Goal: Task Accomplishment & Management: Use online tool/utility

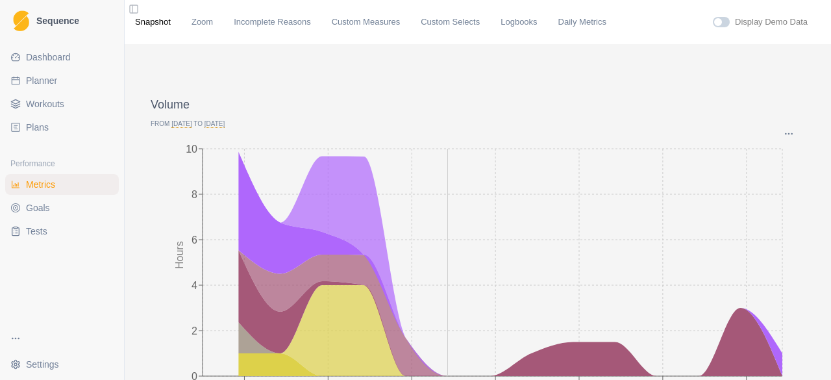
scroll to position [65, 0]
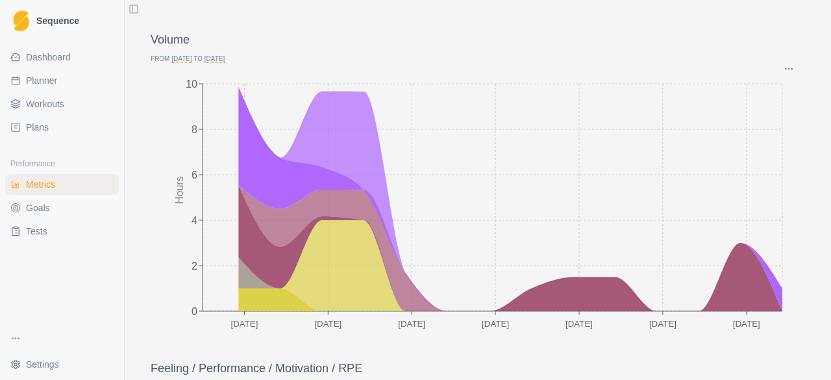
click at [43, 80] on span "Planner" at bounding box center [41, 80] width 31 height 13
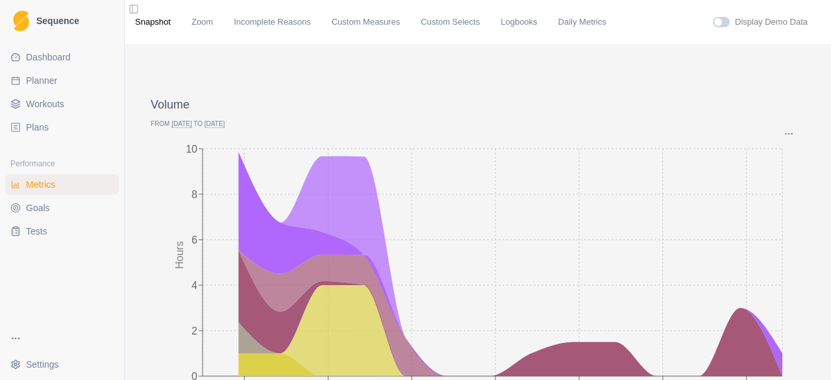
select select "month"
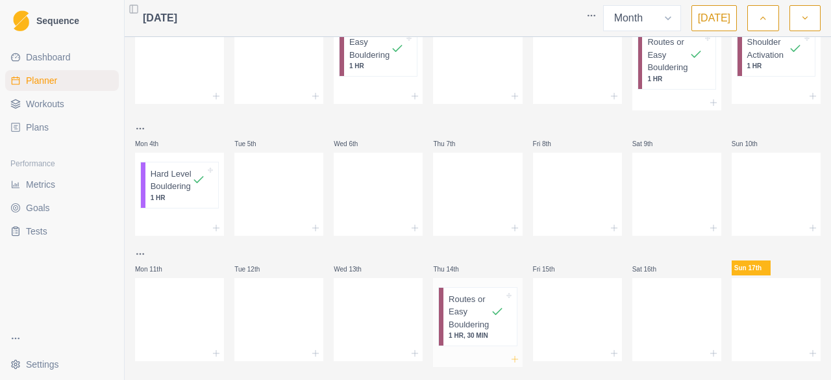
scroll to position [195, 0]
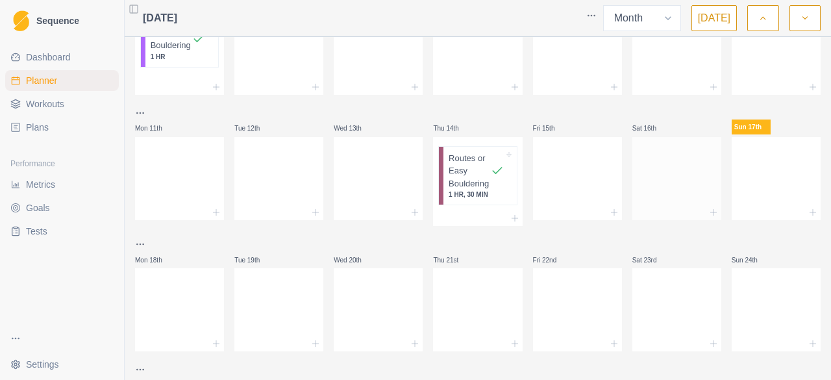
click at [658, 162] on div at bounding box center [676, 175] width 89 height 57
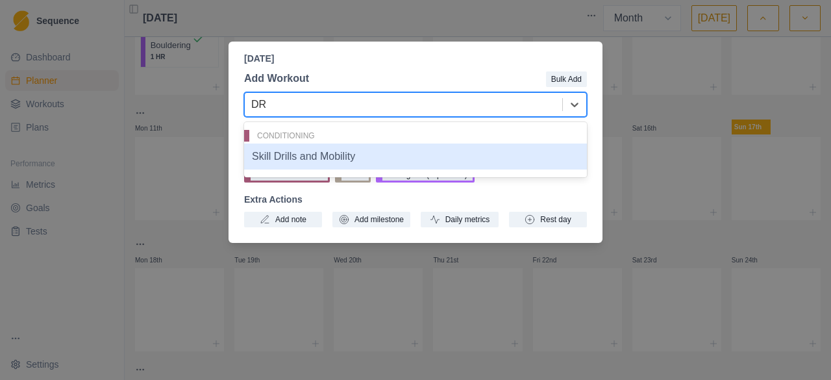
type input "DRI"
click at [299, 160] on div "Skill Drills and Mobility" at bounding box center [415, 156] width 343 height 26
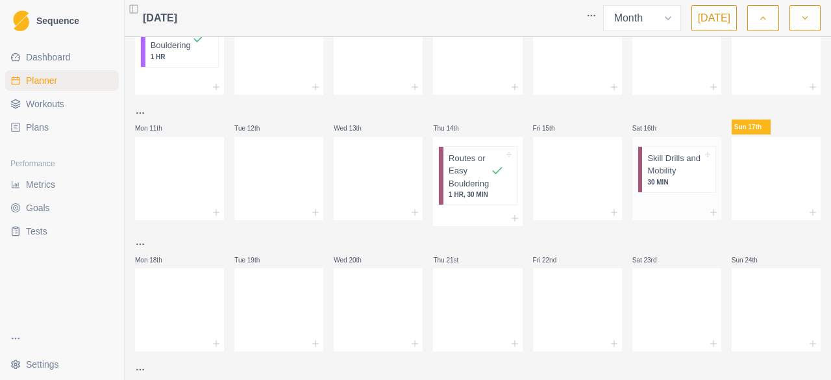
click at [663, 172] on p "Skill Drills and Mobility" at bounding box center [674, 164] width 55 height 25
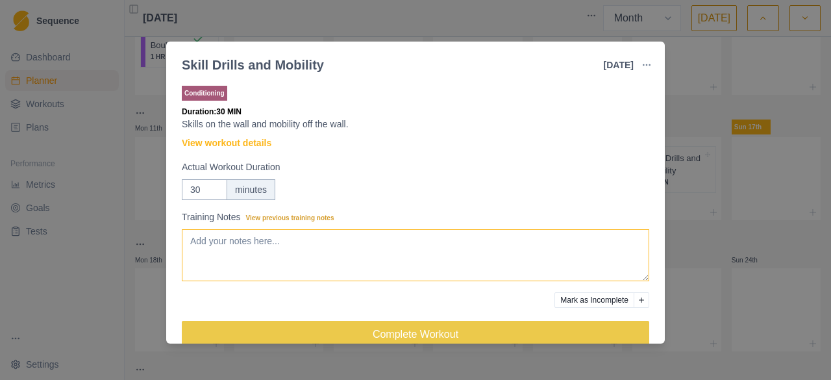
drag, startPoint x: 284, startPoint y: 250, endPoint x: 284, endPoint y: 243, distance: 7.1
click at [284, 249] on textarea "Training Notes View previous training notes" at bounding box center [415, 255] width 467 height 52
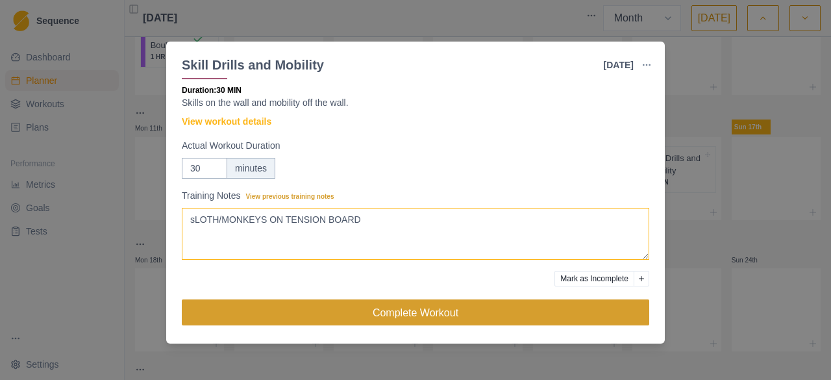
type textarea "sLOTH/MONKEYS ON TENSION BOARD"
click at [430, 306] on button "Complete Workout" at bounding box center [415, 312] width 467 height 26
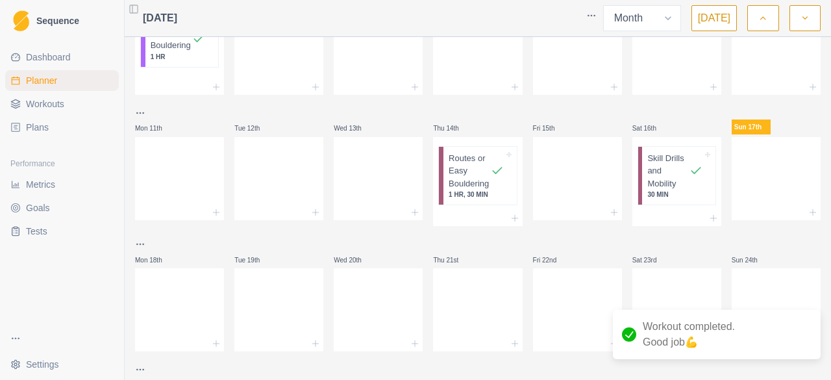
click at [30, 188] on span "Metrics" at bounding box center [40, 184] width 29 height 13
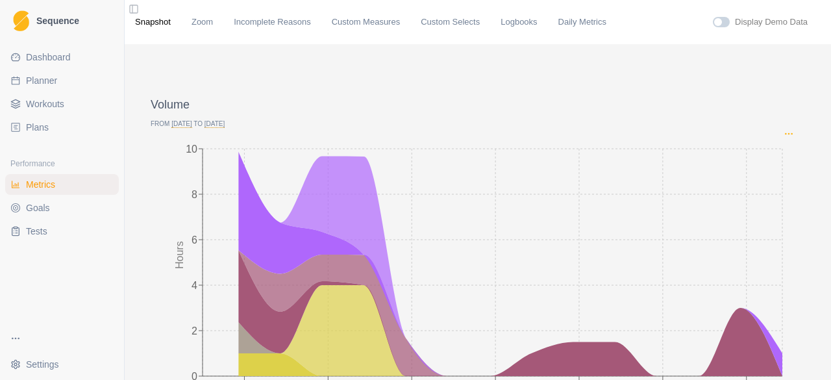
click at [783, 132] on icon "Options" at bounding box center [788, 134] width 10 height 10
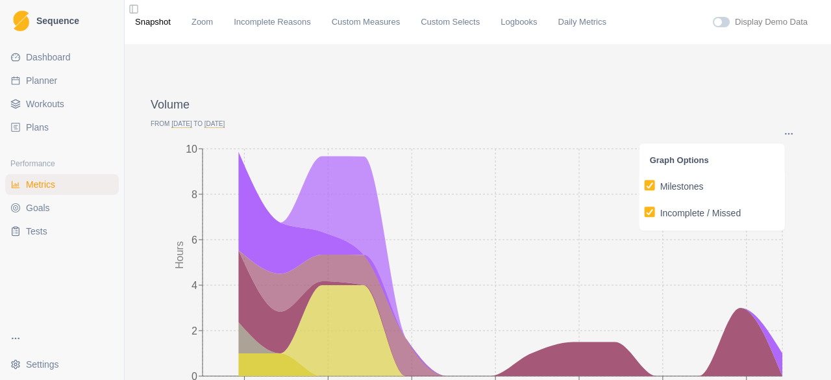
click at [204, 121] on p "From [DATE] to [DATE]" at bounding box center [478, 124] width 654 height 10
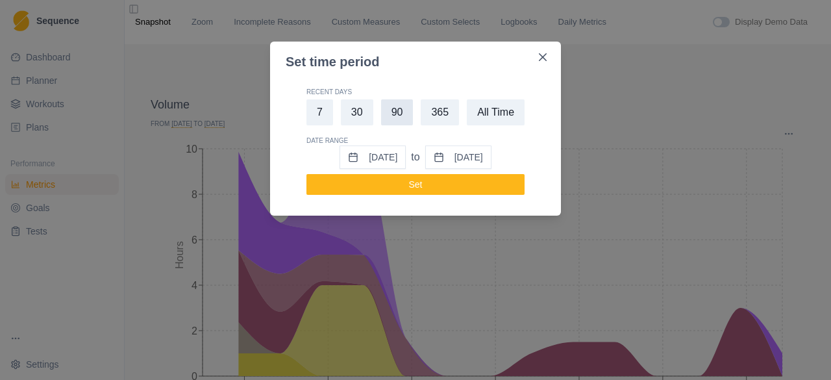
click at [397, 114] on button "90" at bounding box center [397, 112] width 32 height 26
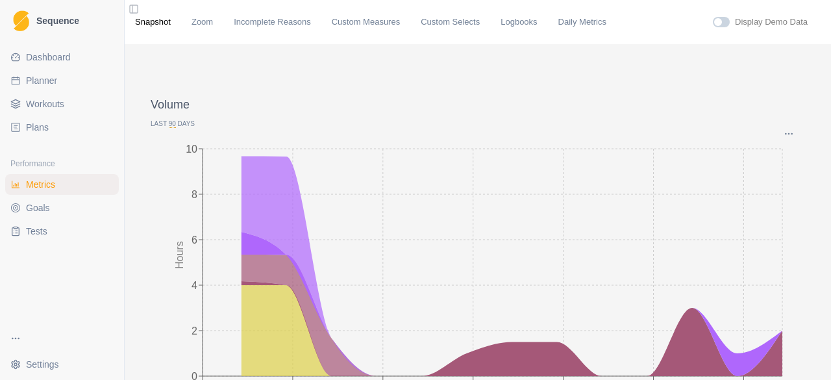
click at [180, 122] on p "Last 90 Days" at bounding box center [478, 124] width 654 height 10
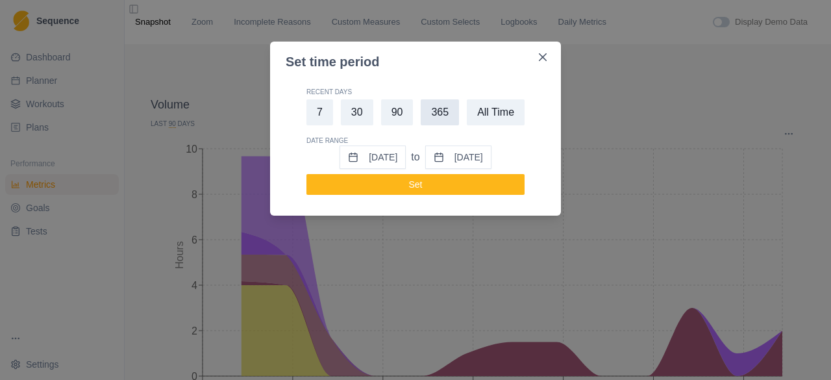
click at [450, 119] on button "365" at bounding box center [440, 112] width 38 height 26
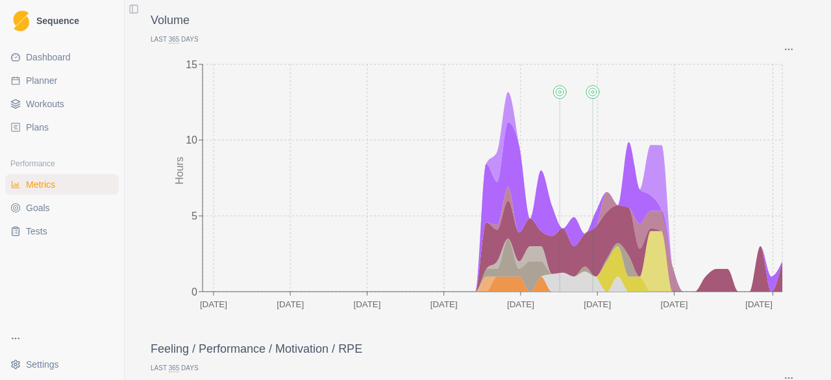
scroll to position [65, 0]
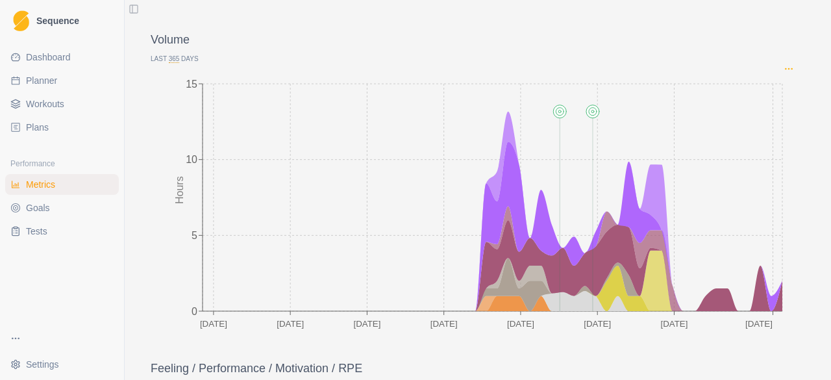
click at [783, 67] on icon "Options" at bounding box center [788, 69] width 10 height 10
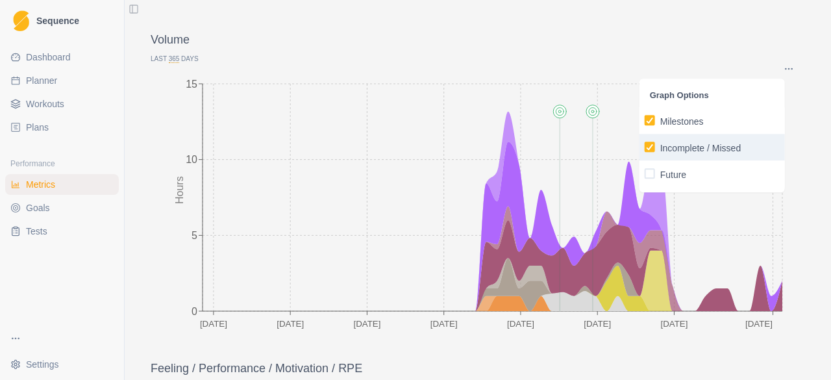
click at [667, 147] on p "Incomplete / Missed" at bounding box center [700, 149] width 81 height 14
click at [645, 147] on input "Incomplete / Missed" at bounding box center [644, 147] width 1 height 1
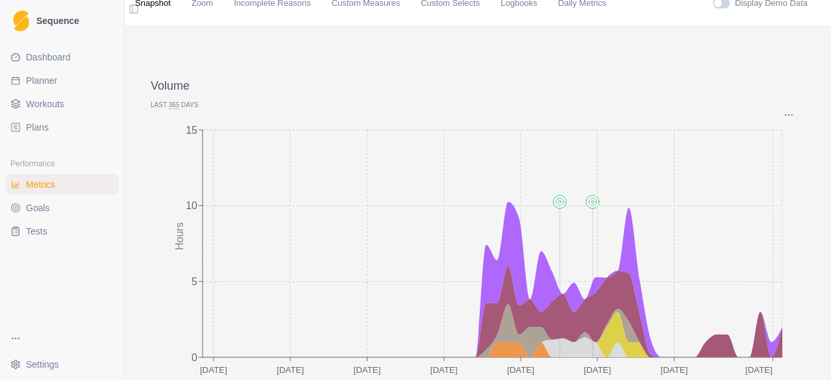
scroll to position [0, 0]
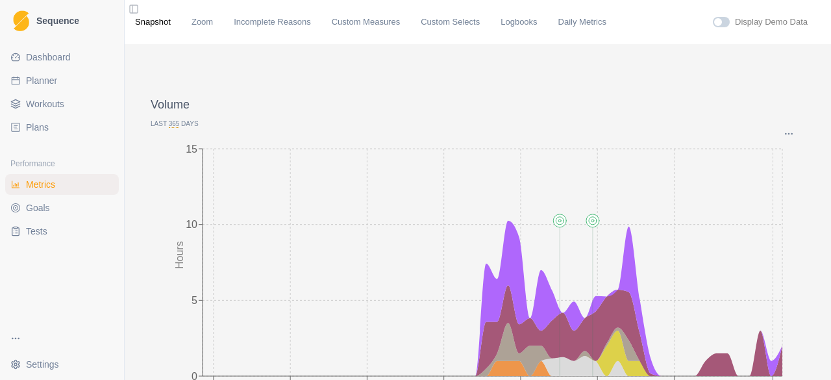
click at [42, 80] on span "Planner" at bounding box center [41, 80] width 31 height 13
select select "month"
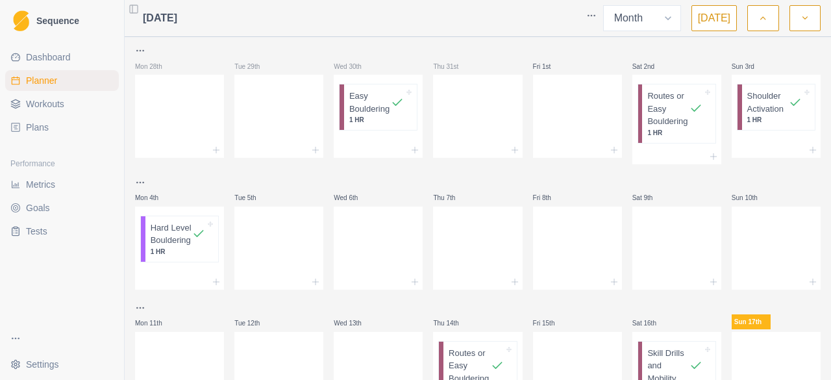
scroll to position [130, 0]
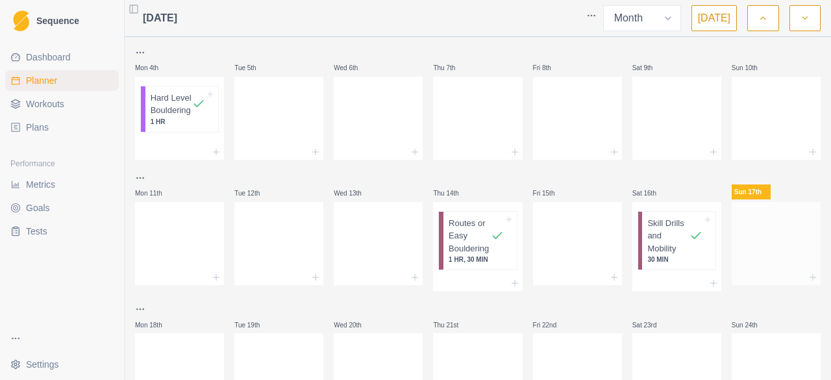
click at [758, 241] on div at bounding box center [776, 240] width 89 height 57
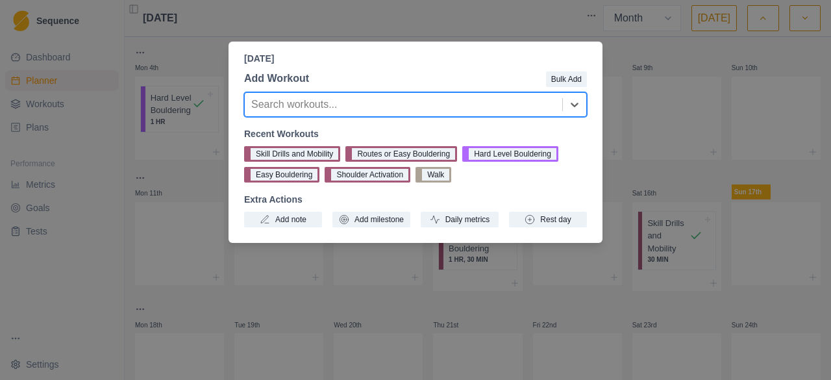
click at [273, 176] on button "Easy Bouldering" at bounding box center [281, 175] width 75 height 16
